Goal: Navigation & Orientation: Find specific page/section

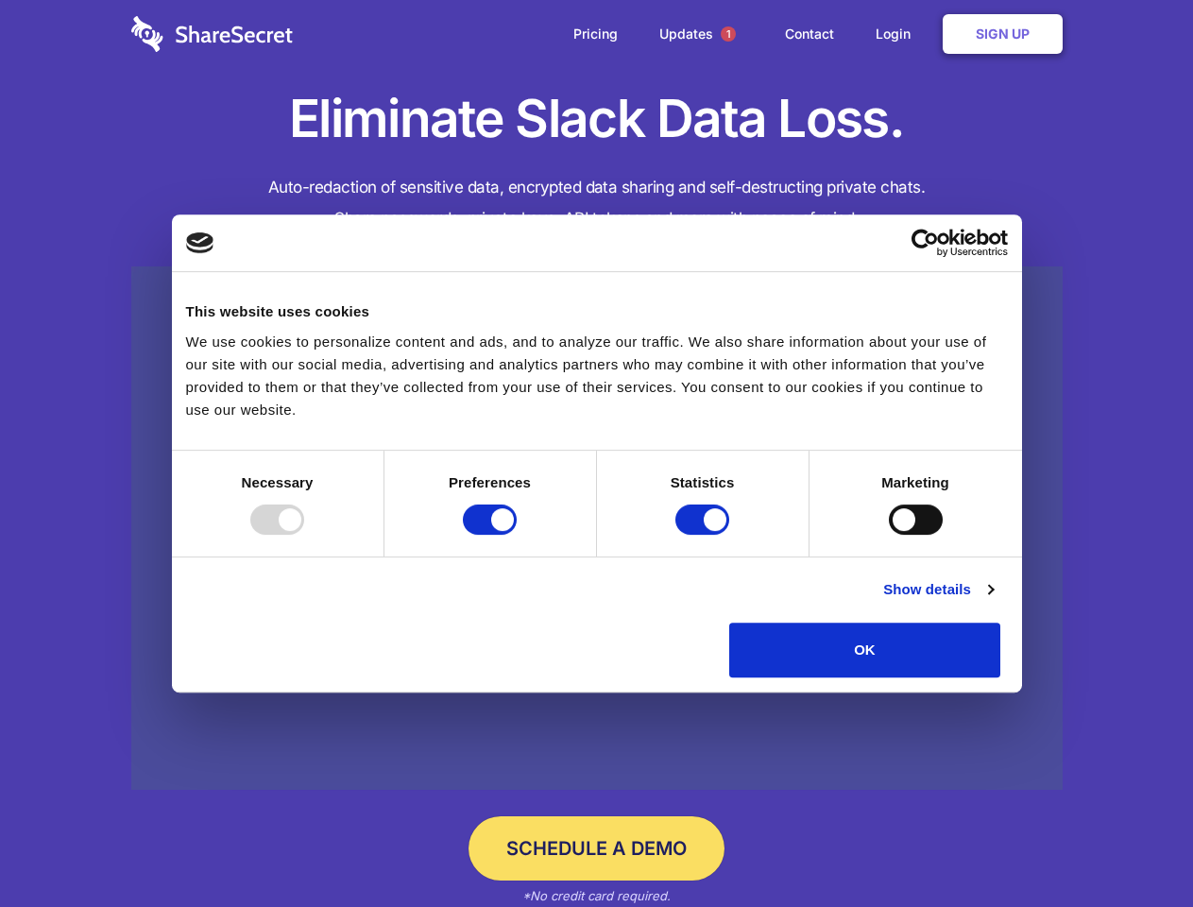
click at [304, 535] on div at bounding box center [277, 519] width 54 height 30
click at [517, 535] on input "Preferences" at bounding box center [490, 519] width 54 height 30
checkbox input "false"
click at [705, 535] on input "Statistics" at bounding box center [702, 519] width 54 height 30
checkbox input "false"
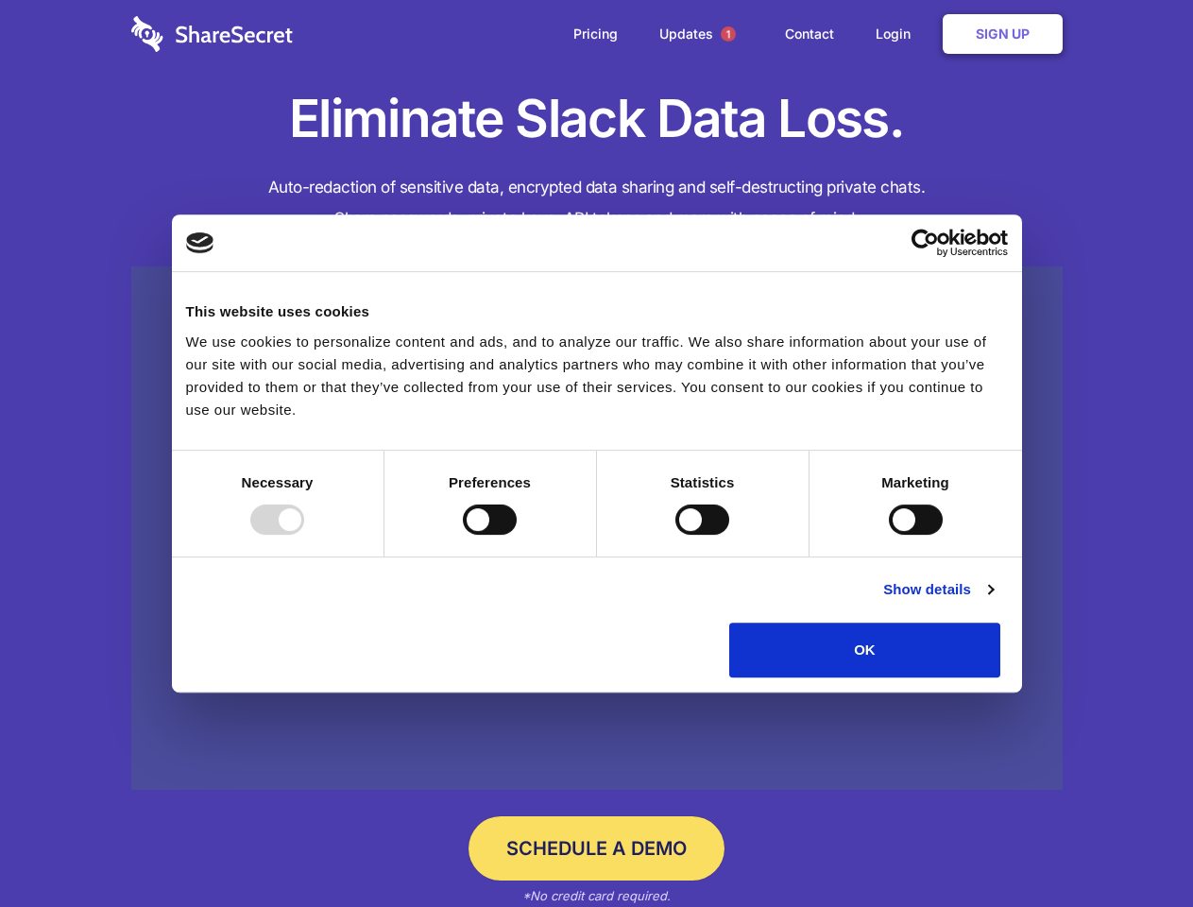
click at [889, 535] on input "Marketing" at bounding box center [916, 519] width 54 height 30
checkbox input "true"
click at [993, 601] on link "Show details" at bounding box center [938, 589] width 110 height 23
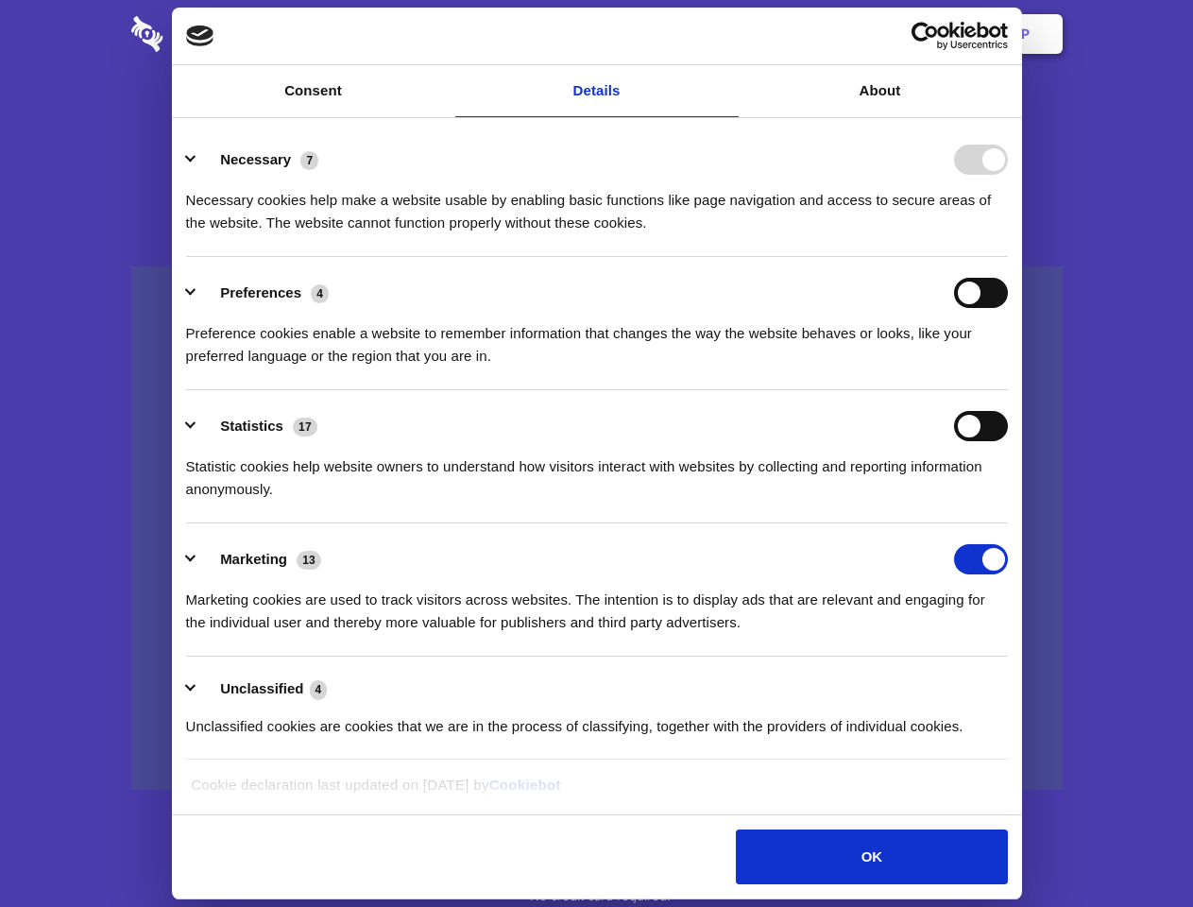
click at [1008, 501] on div "Statistic cookies help website owners to understand how visitors interact with …" at bounding box center [597, 471] width 822 height 60
click at [727, 34] on span "1" at bounding box center [728, 33] width 15 height 15
